Goal: Task Accomplishment & Management: Manage account settings

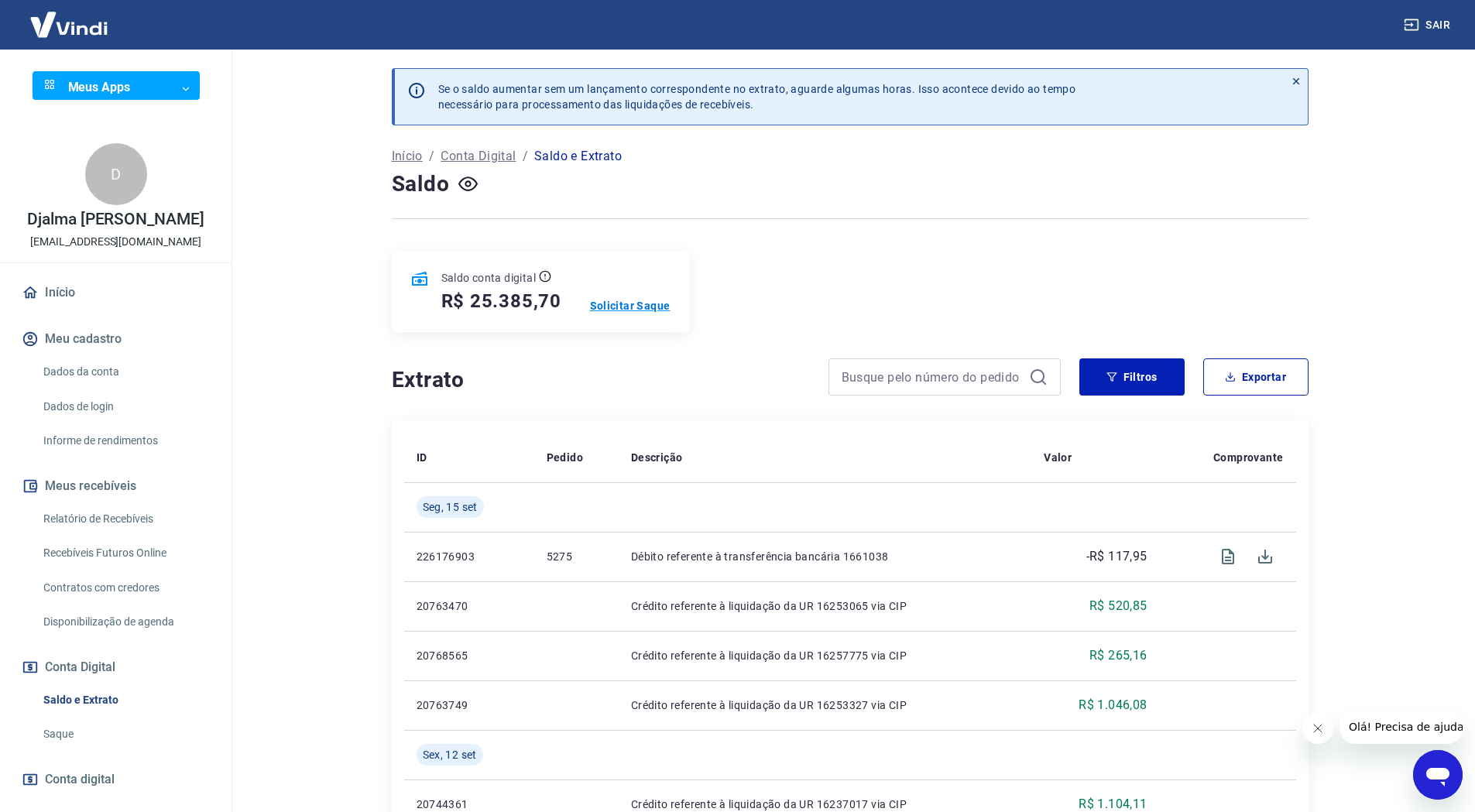
click at [613, 303] on p "Solicitar Saque" at bounding box center [630, 306] width 81 height 15
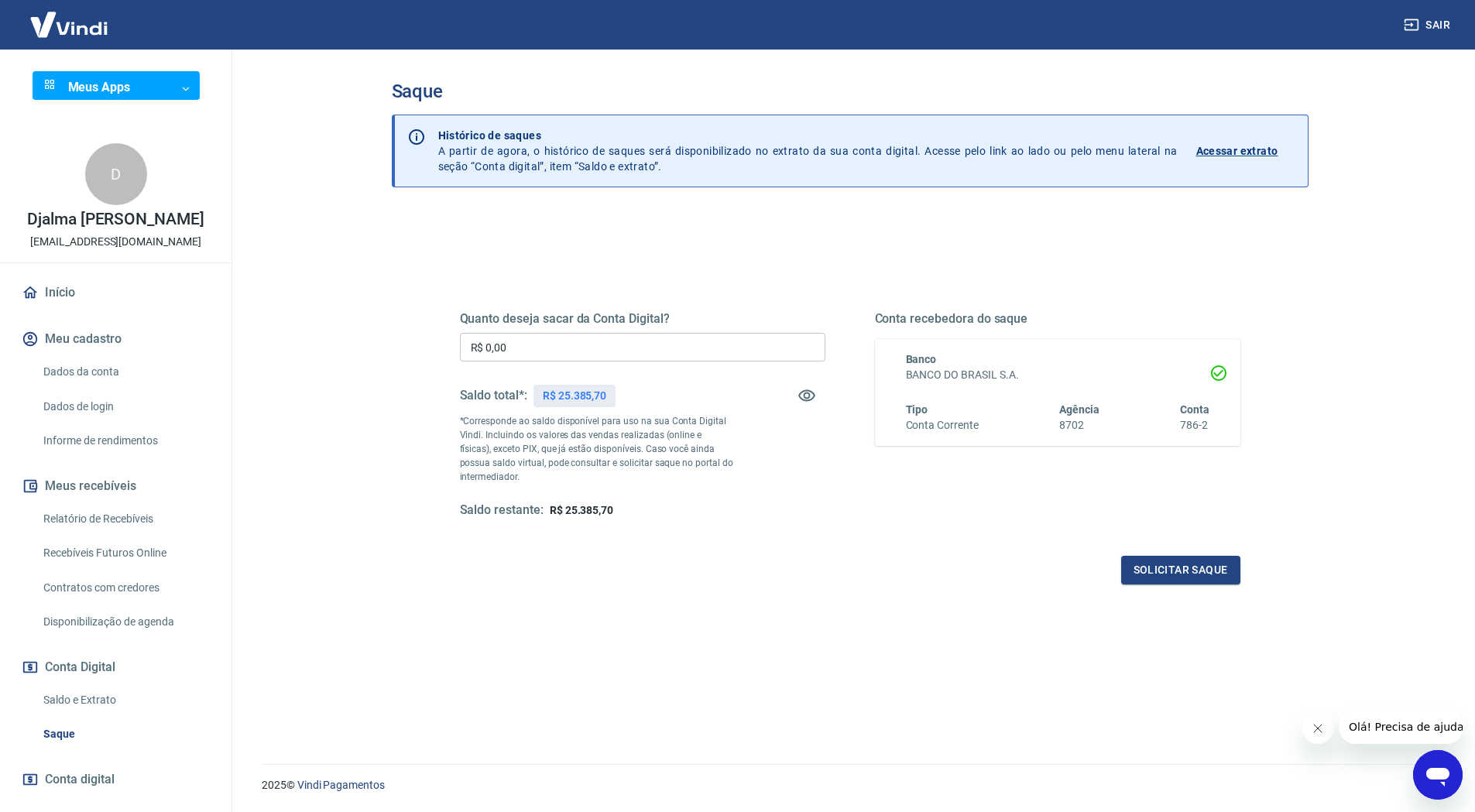
click at [613, 349] on input "R$ 0,00" at bounding box center [643, 347] width 366 height 29
type input "R$ 25.385,70"
click at [1163, 571] on button "Solicitar saque" at bounding box center [1181, 569] width 119 height 29
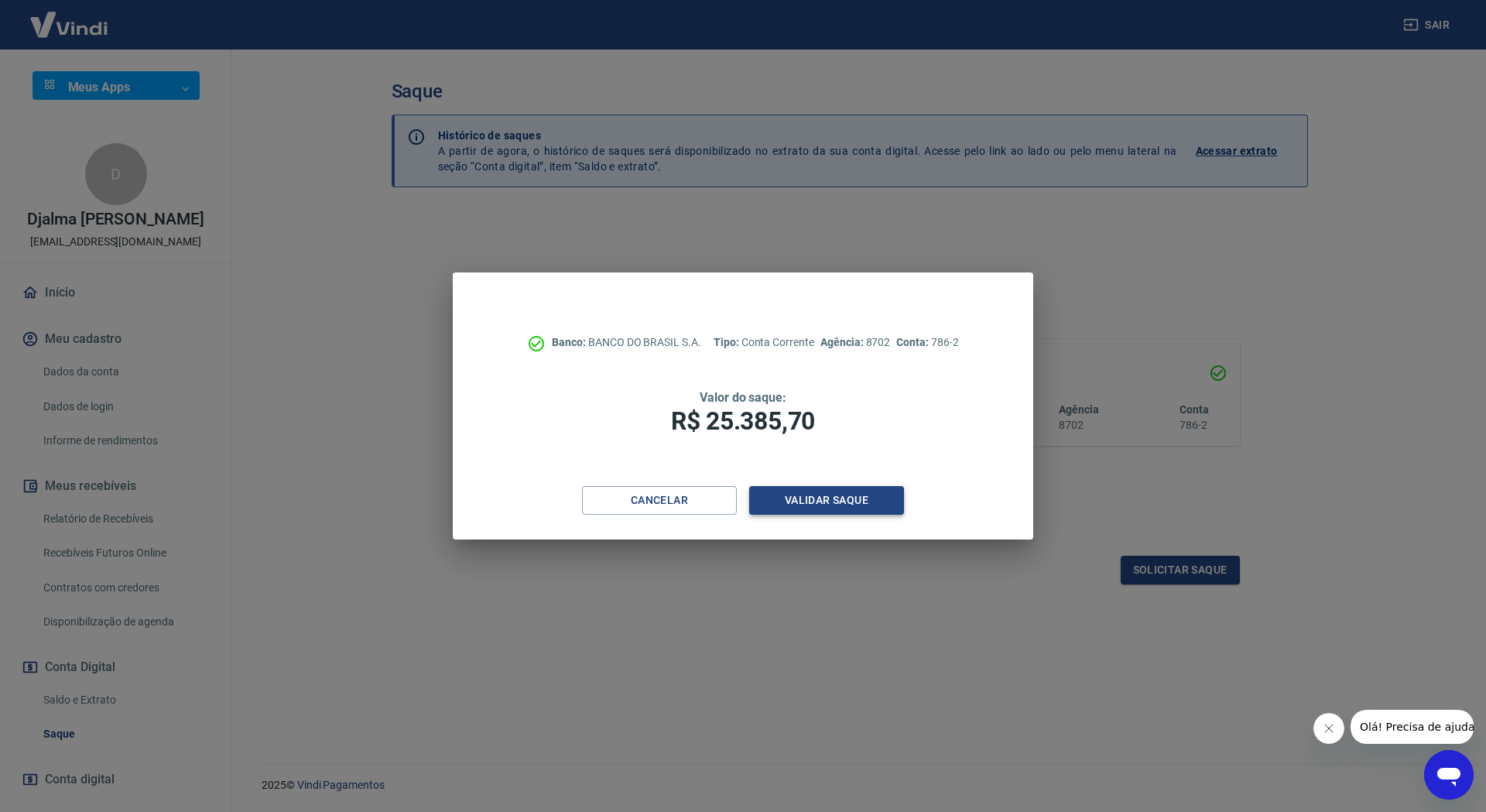
click at [824, 506] on button "Validar saque" at bounding box center [827, 500] width 155 height 29
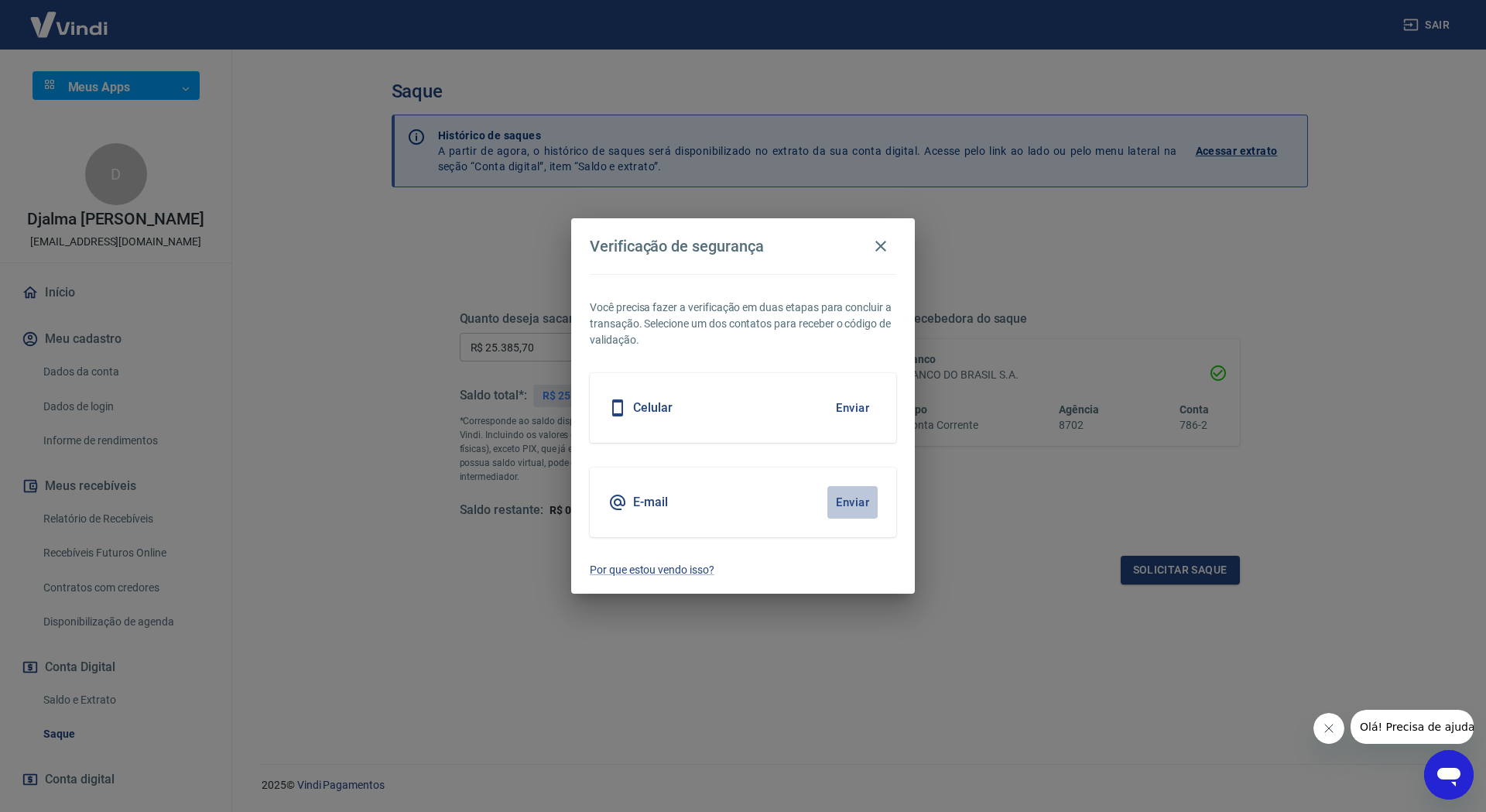
click at [846, 500] on button "Enviar" at bounding box center [852, 502] width 50 height 33
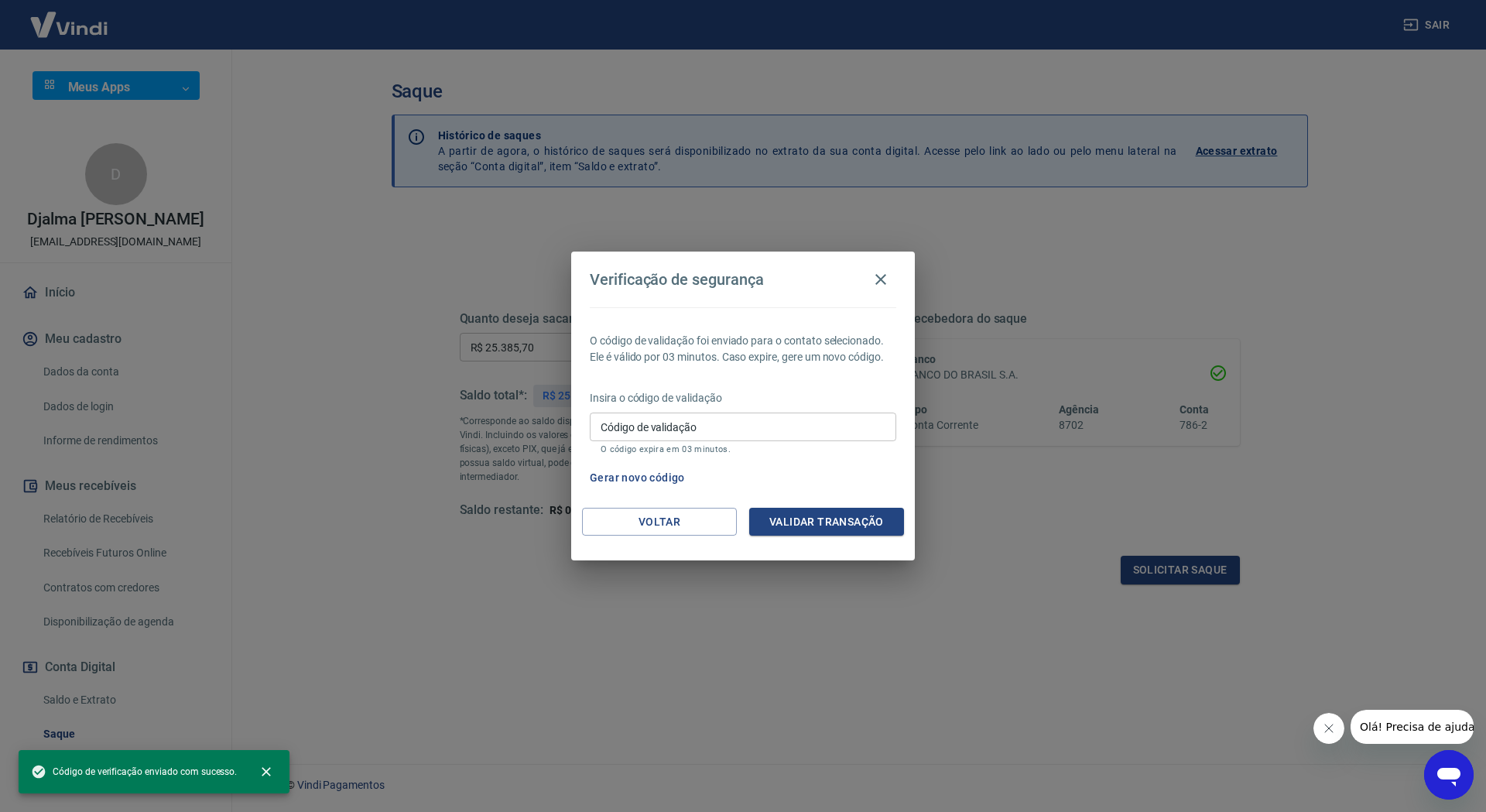
click at [764, 428] on input "Código de validação" at bounding box center [743, 427] width 307 height 29
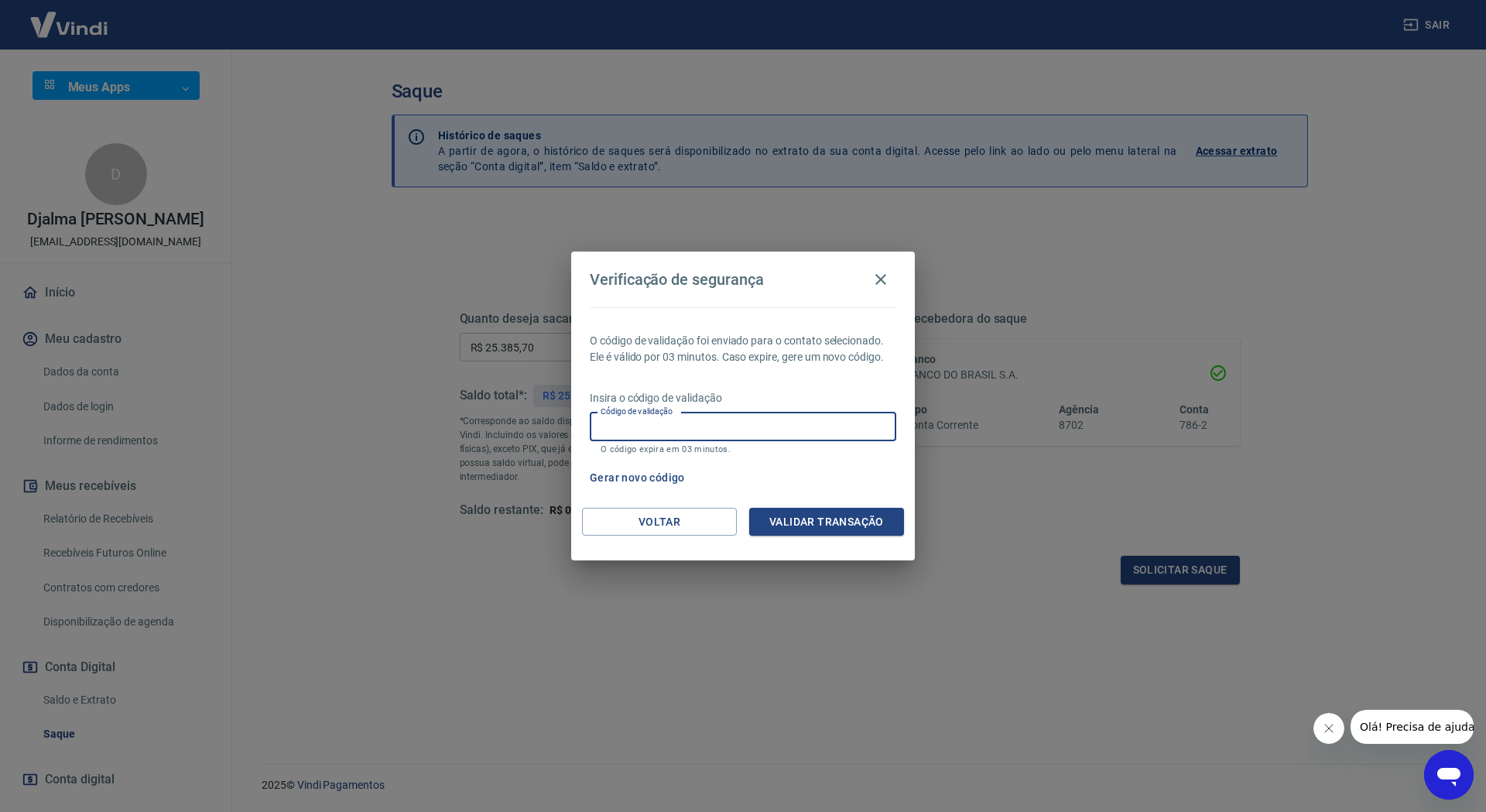
paste input "784065"
type input "784065"
click at [827, 518] on button "Validar transação" at bounding box center [827, 521] width 155 height 29
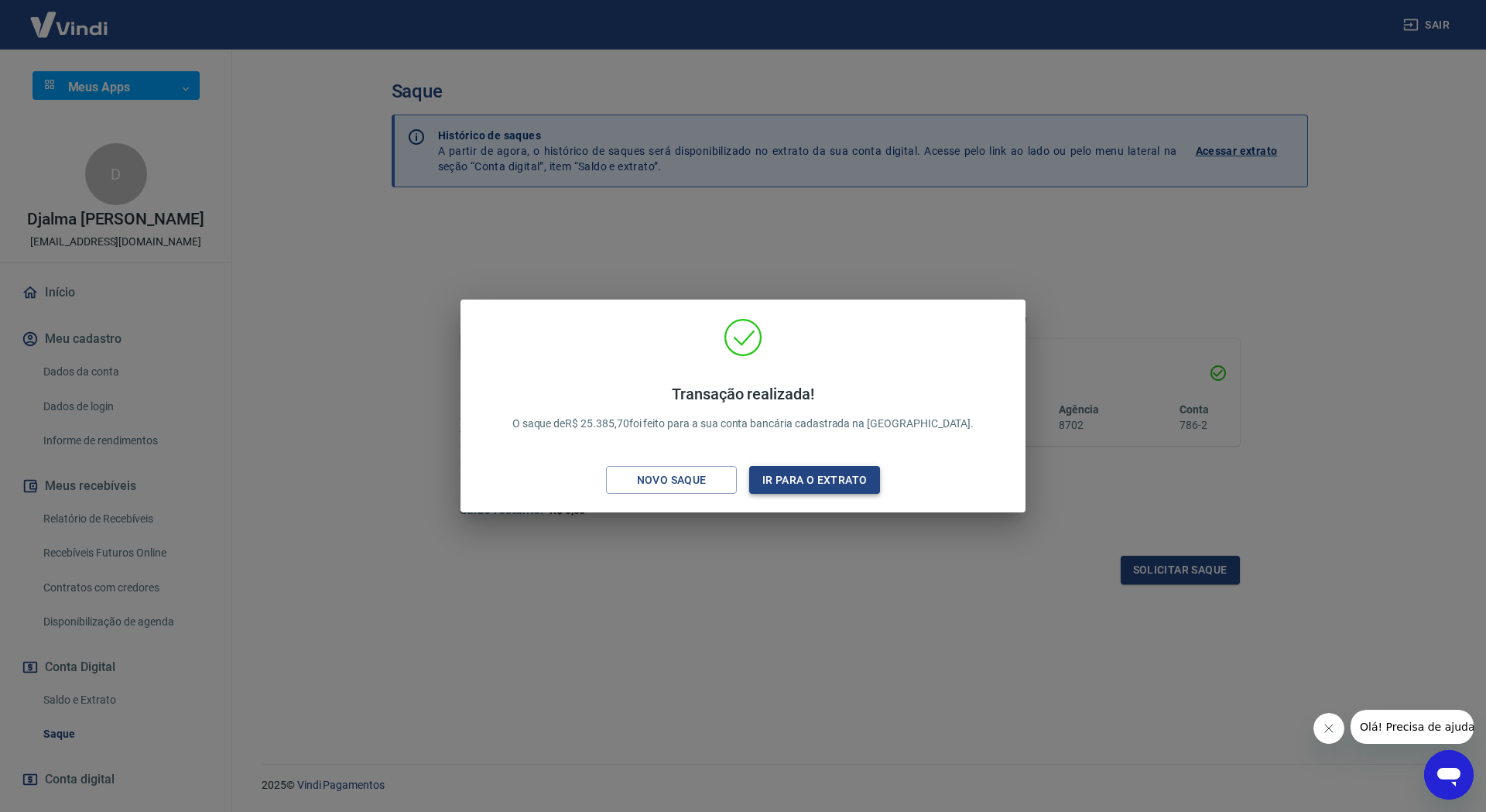
click at [814, 480] on button "Ir para o extrato" at bounding box center [814, 480] width 131 height 29
